Goal: Information Seeking & Learning: Find specific fact

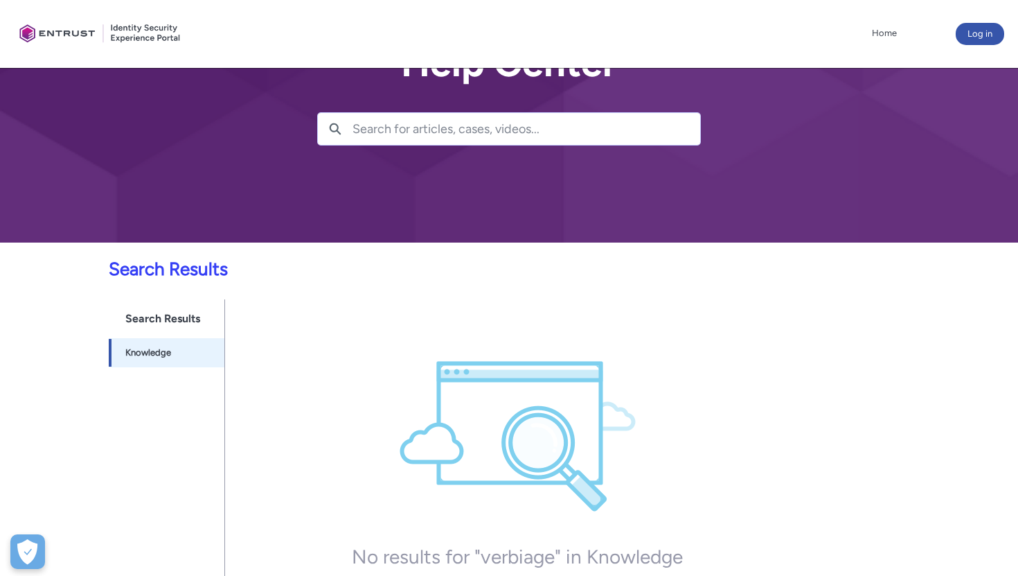
click at [427, 132] on input "Search for articles, cases, videos..." at bounding box center [527, 129] width 348 height 32
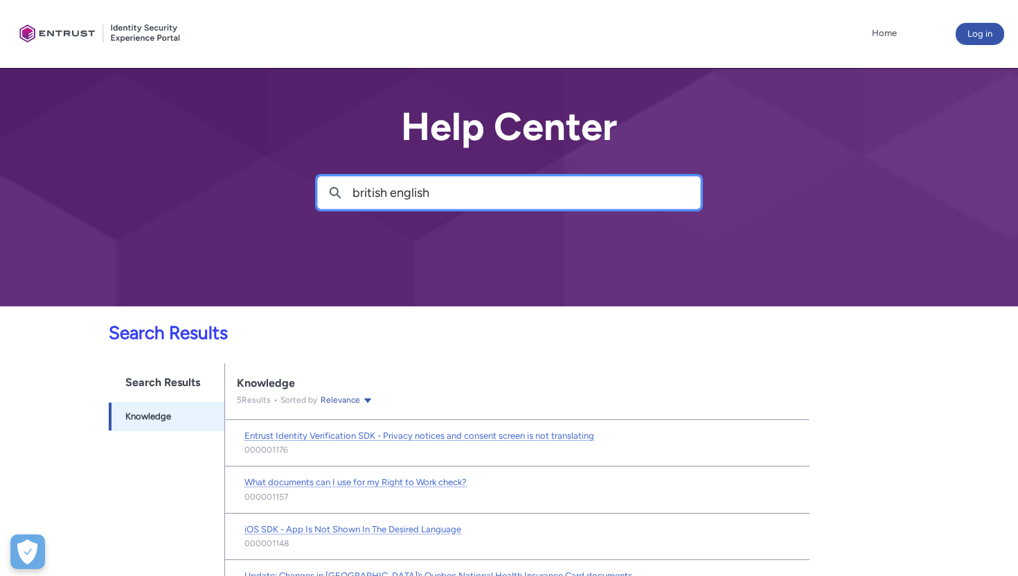
click at [372, 188] on input "british english" at bounding box center [527, 193] width 348 height 32
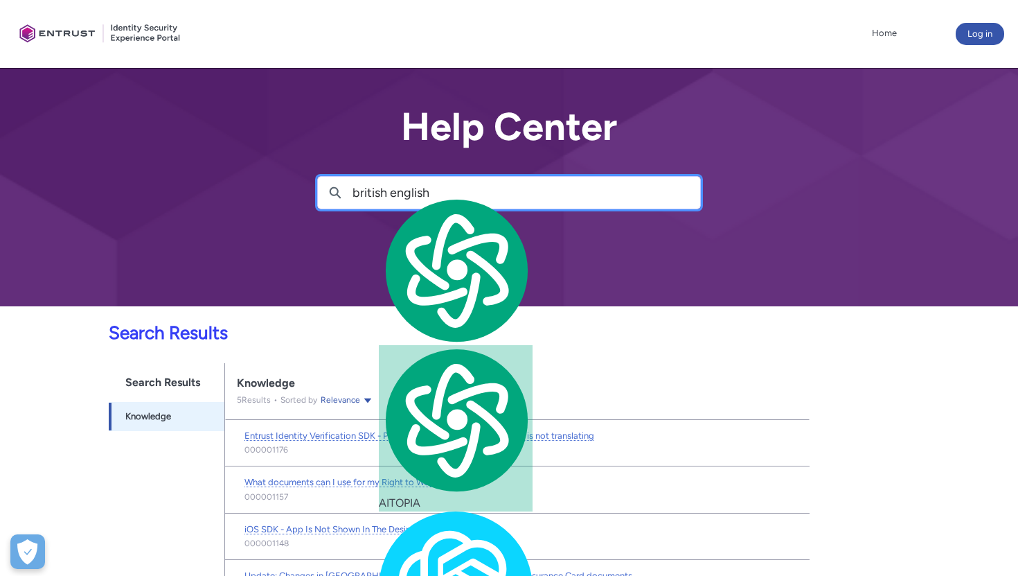
click at [372, 188] on input "british english" at bounding box center [527, 193] width 348 height 32
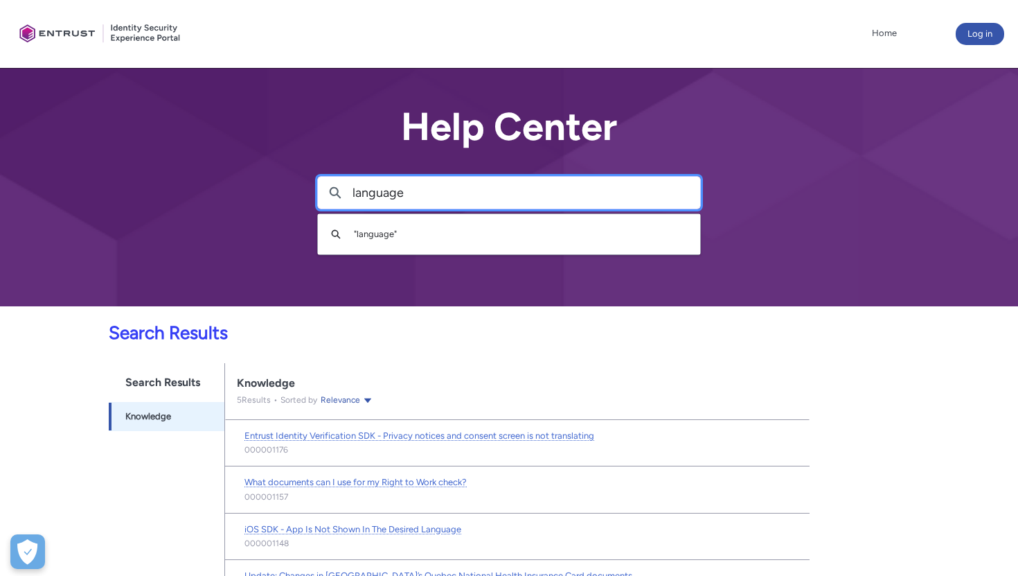
type input "language"
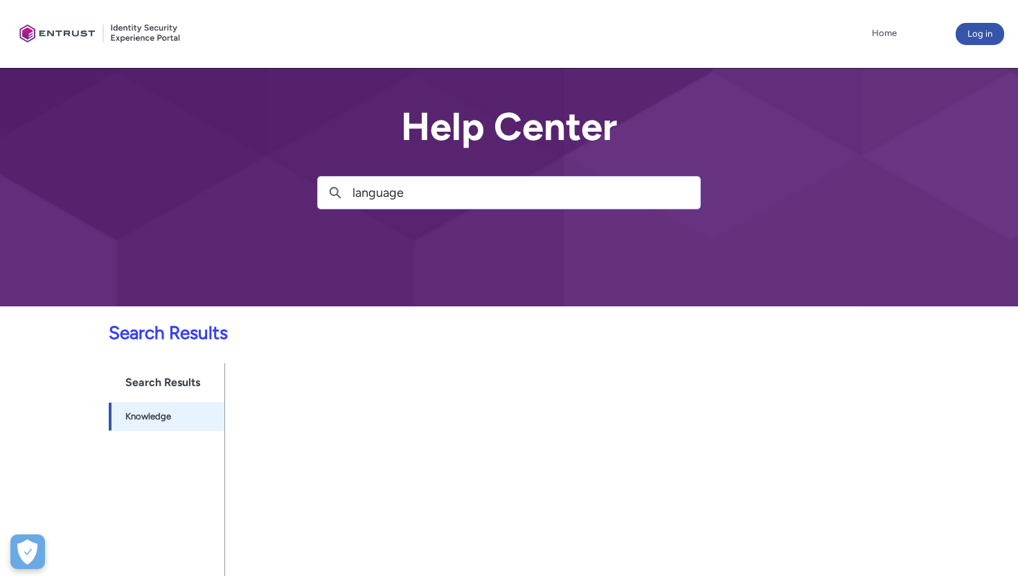
scroll to position [64, 0]
